Goal: Task Accomplishment & Management: Use online tool/utility

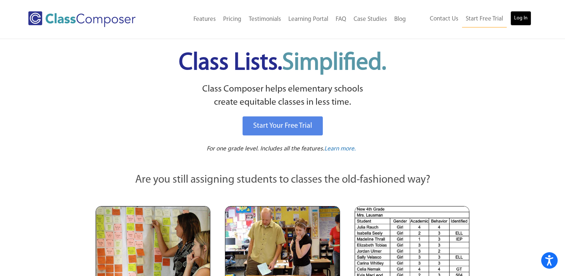
click at [519, 18] on link "Log In" at bounding box center [520, 18] width 21 height 15
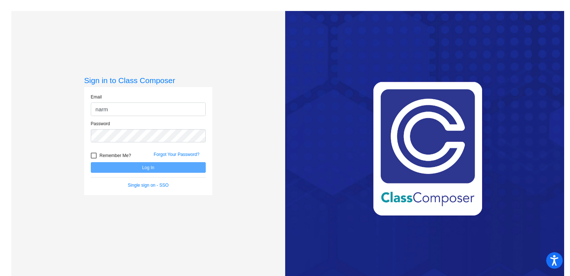
type input "[EMAIL_ADDRESS][DOMAIN_NAME]"
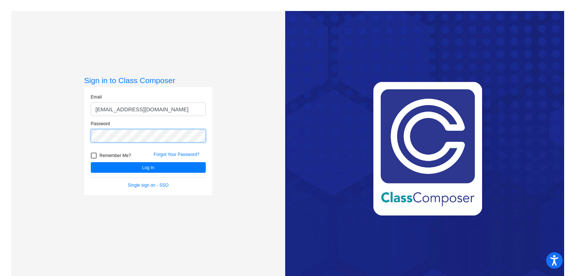
click at [91, 162] on button "Log In" at bounding box center [148, 167] width 115 height 11
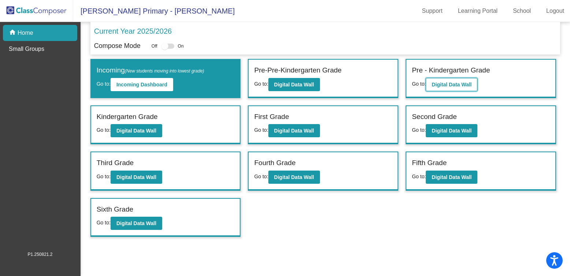
click at [447, 83] on b "Digital Data Wall" at bounding box center [452, 85] width 40 height 6
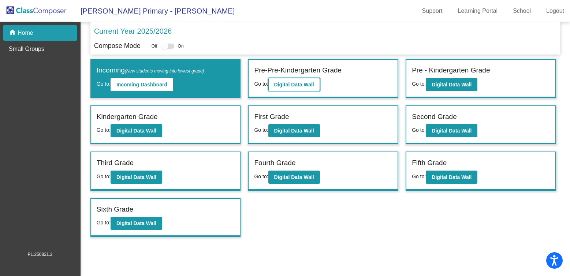
click at [282, 83] on b "Digital Data Wall" at bounding box center [294, 85] width 40 height 6
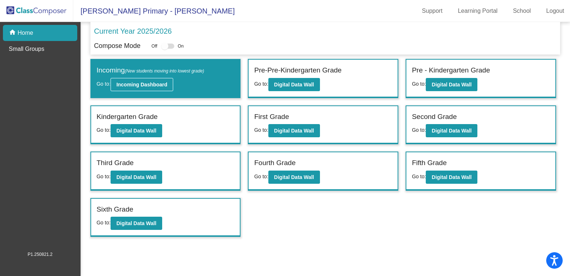
click at [153, 82] on b "Incoming Dashboard" at bounding box center [141, 85] width 51 height 6
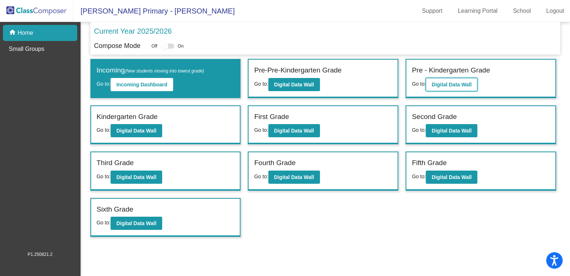
click at [452, 84] on b "Digital Data Wall" at bounding box center [452, 85] width 40 height 6
click at [133, 129] on b "Digital Data Wall" at bounding box center [136, 131] width 40 height 6
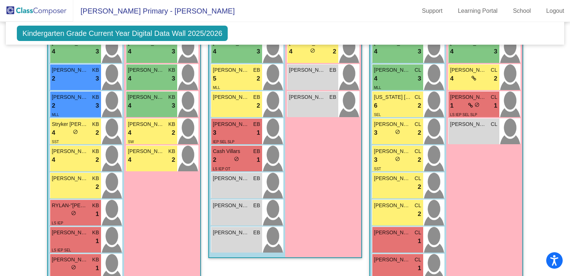
scroll to position [275, 0]
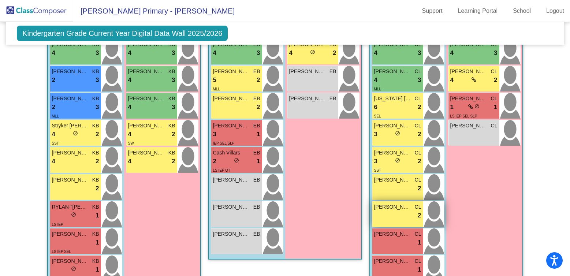
click at [388, 210] on span "[PERSON_NAME]" at bounding box center [392, 207] width 37 height 8
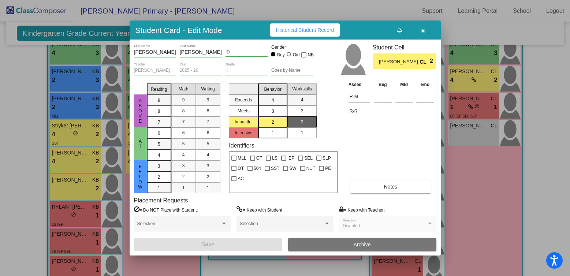
click at [424, 27] on span "button" at bounding box center [423, 30] width 4 height 6
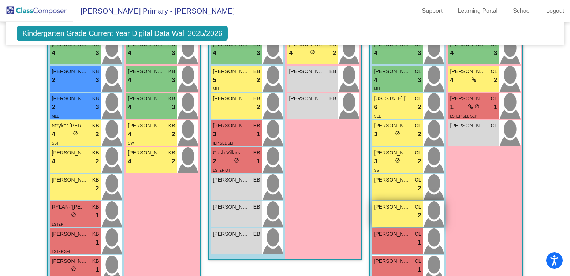
click at [393, 208] on span "[PERSON_NAME]" at bounding box center [392, 207] width 37 height 8
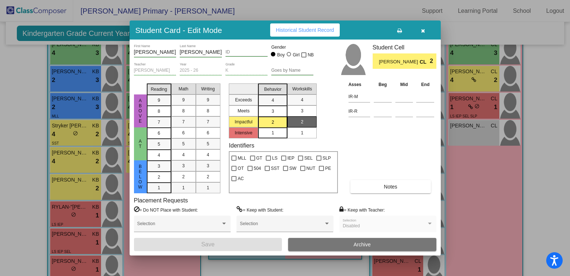
click at [423, 28] on icon "button" at bounding box center [423, 30] width 4 height 5
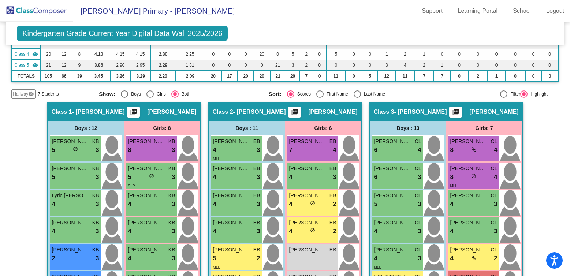
scroll to position [83, 0]
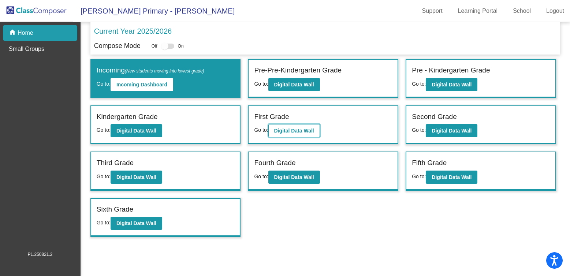
click at [300, 131] on b "Digital Data Wall" at bounding box center [294, 131] width 40 height 6
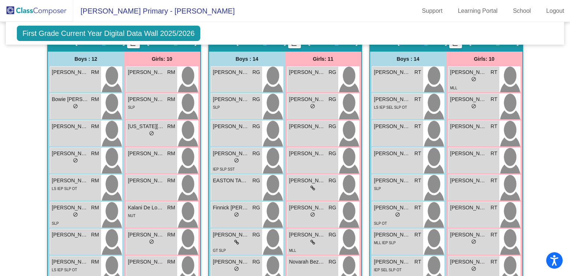
scroll to position [169, 0]
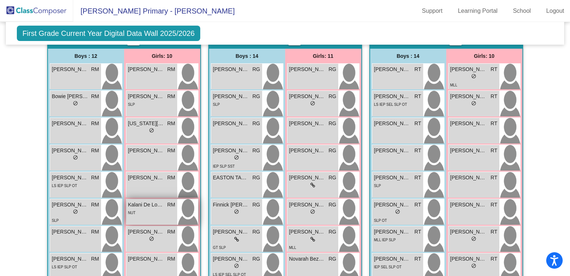
click at [147, 204] on span "Kalani De Los [PERSON_NAME]" at bounding box center [146, 205] width 37 height 8
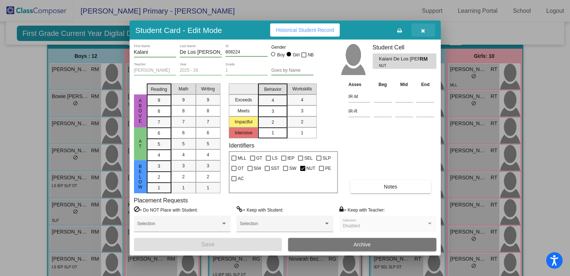
click at [424, 30] on icon "button" at bounding box center [423, 30] width 4 height 5
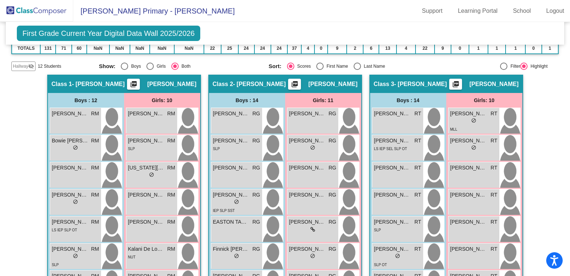
scroll to position [0, 0]
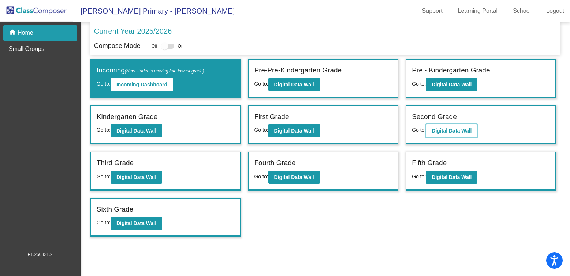
click at [447, 131] on b "Digital Data Wall" at bounding box center [452, 131] width 40 height 6
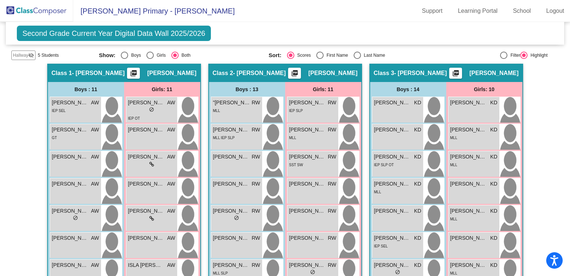
scroll to position [137, 0]
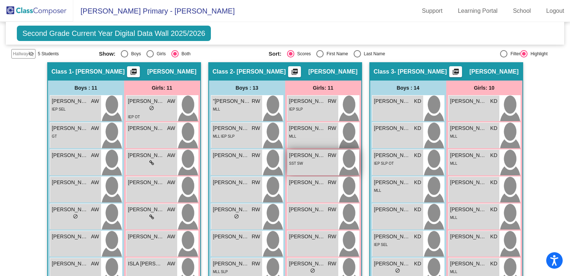
click at [309, 159] on div "SST SW" at bounding box center [312, 163] width 47 height 8
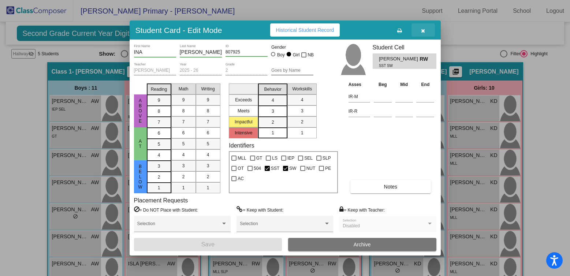
click at [423, 31] on icon "button" at bounding box center [423, 30] width 4 height 5
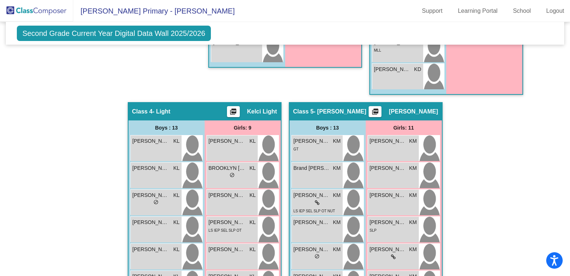
scroll to position [525, 0]
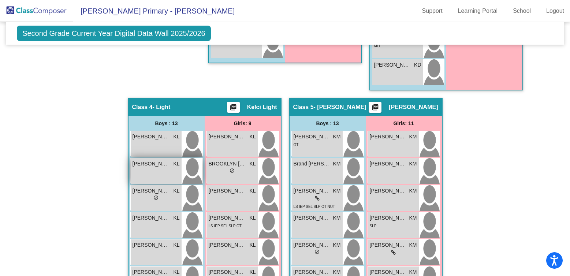
click at [145, 168] on div "[PERSON_NAME] lock do_not_disturb_alt" at bounding box center [156, 171] width 51 height 26
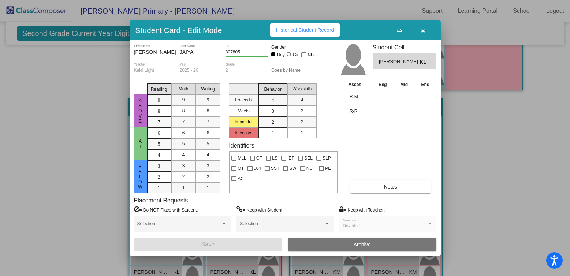
click at [420, 29] on button "button" at bounding box center [423, 29] width 23 height 13
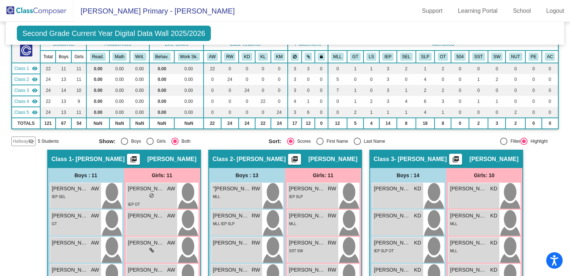
scroll to position [0, 0]
